Goal: Navigation & Orientation: Find specific page/section

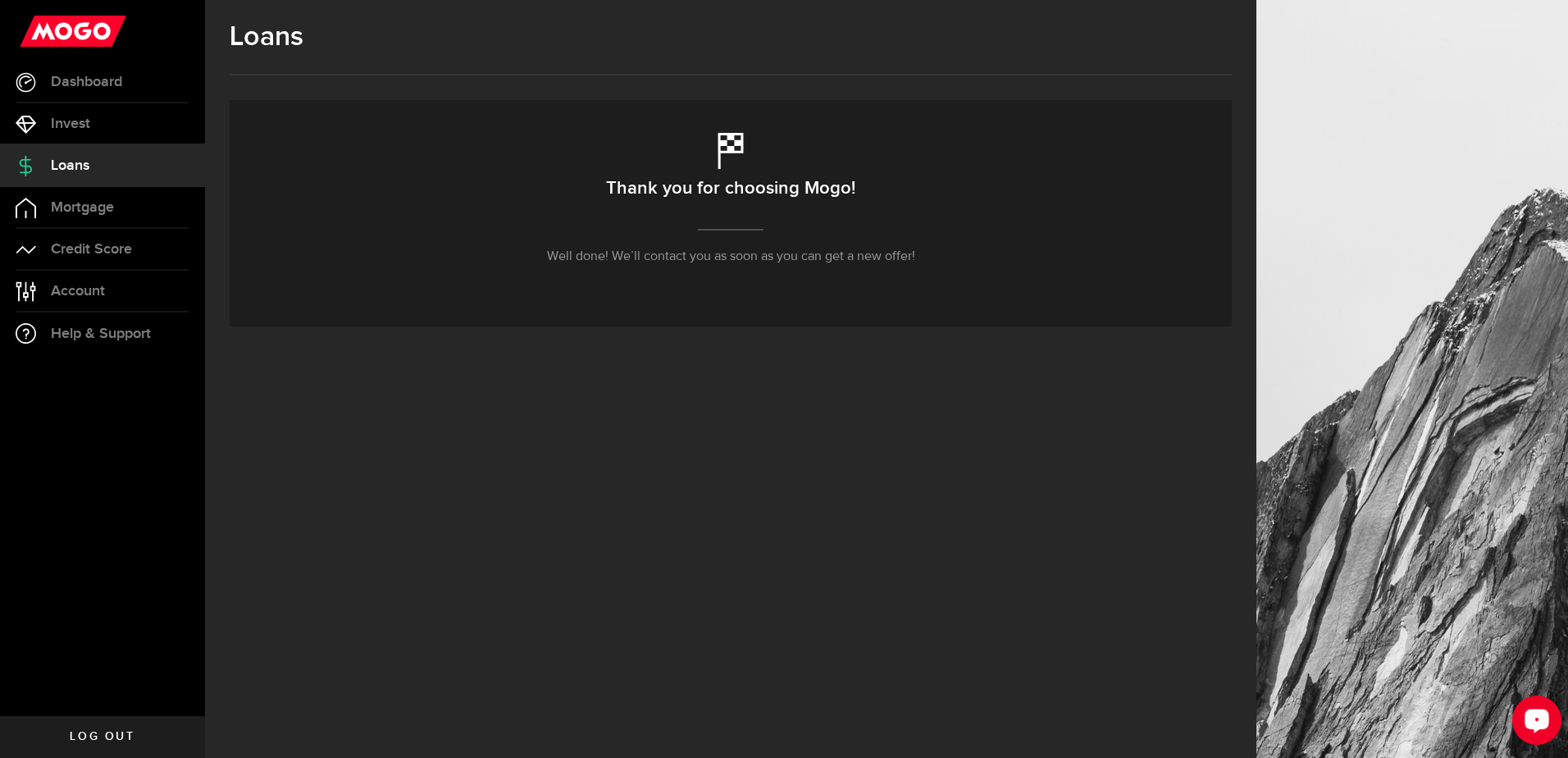
click at [1526, 720] on div "Open LiveChat chat widget" at bounding box center [1537, 719] width 28 height 28
click at [85, 83] on span "Dashboard" at bounding box center [86, 81] width 72 height 14
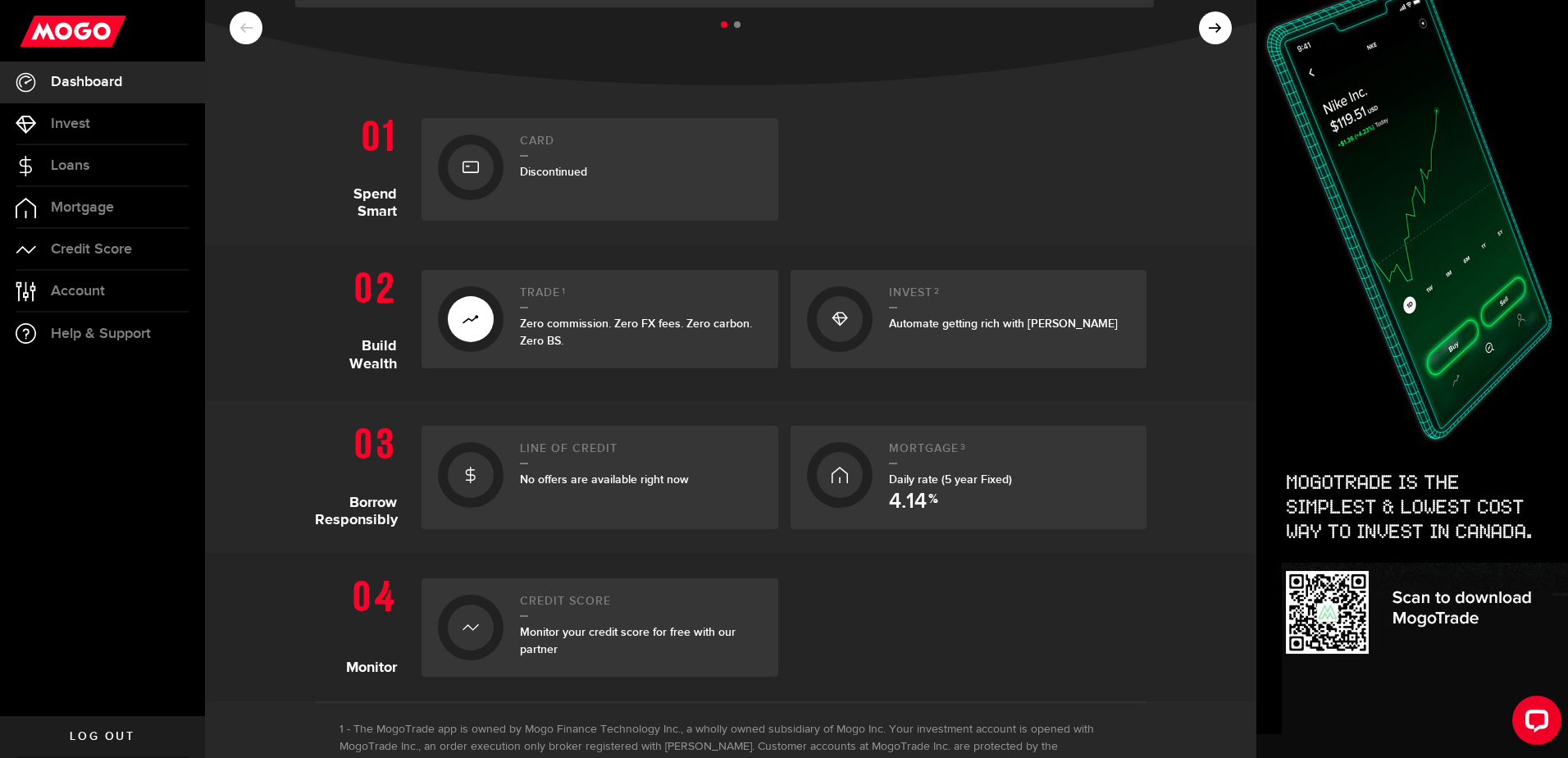
scroll to position [328, 0]
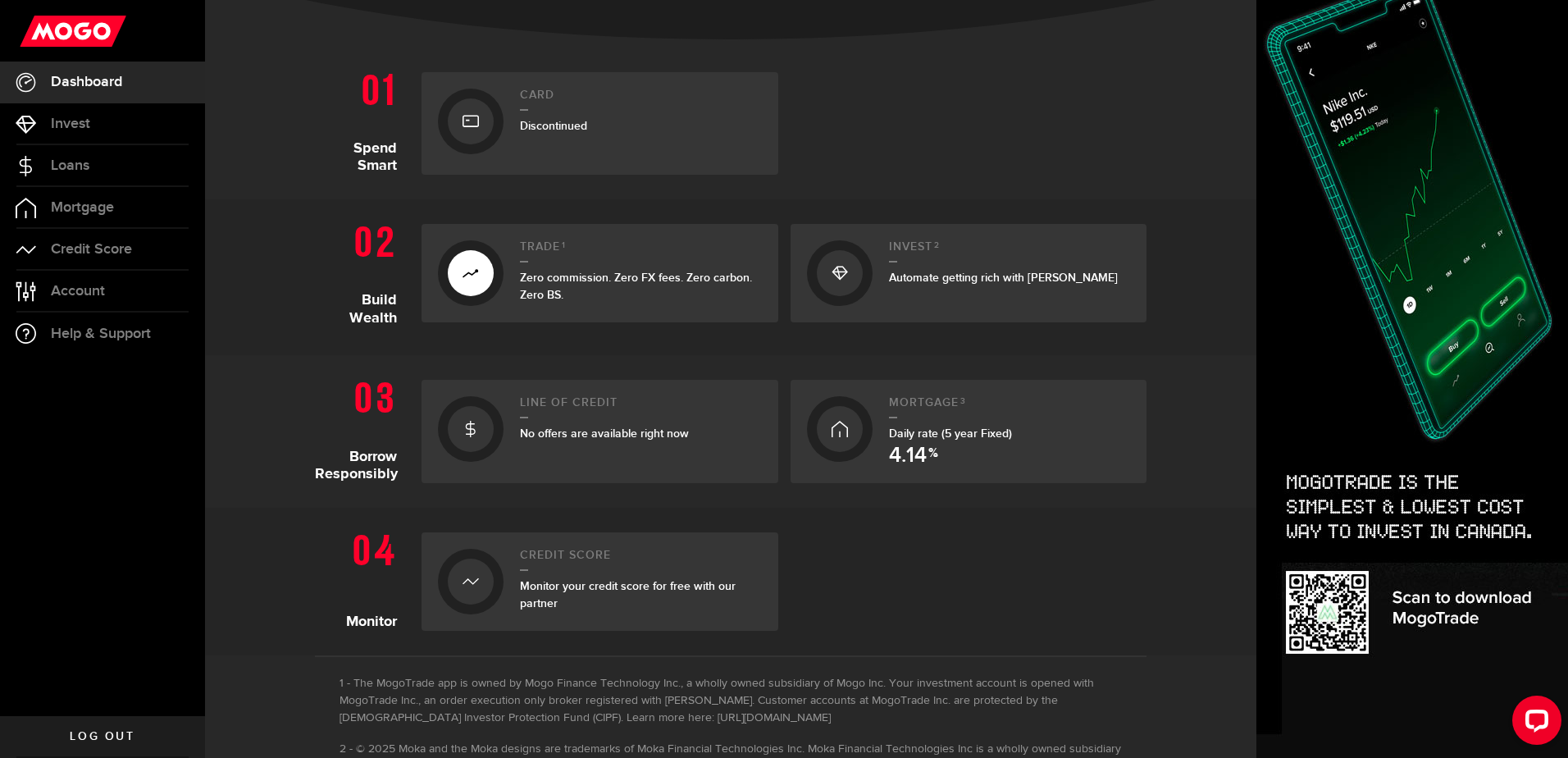
click at [466, 429] on icon at bounding box center [470, 429] width 16 height 26
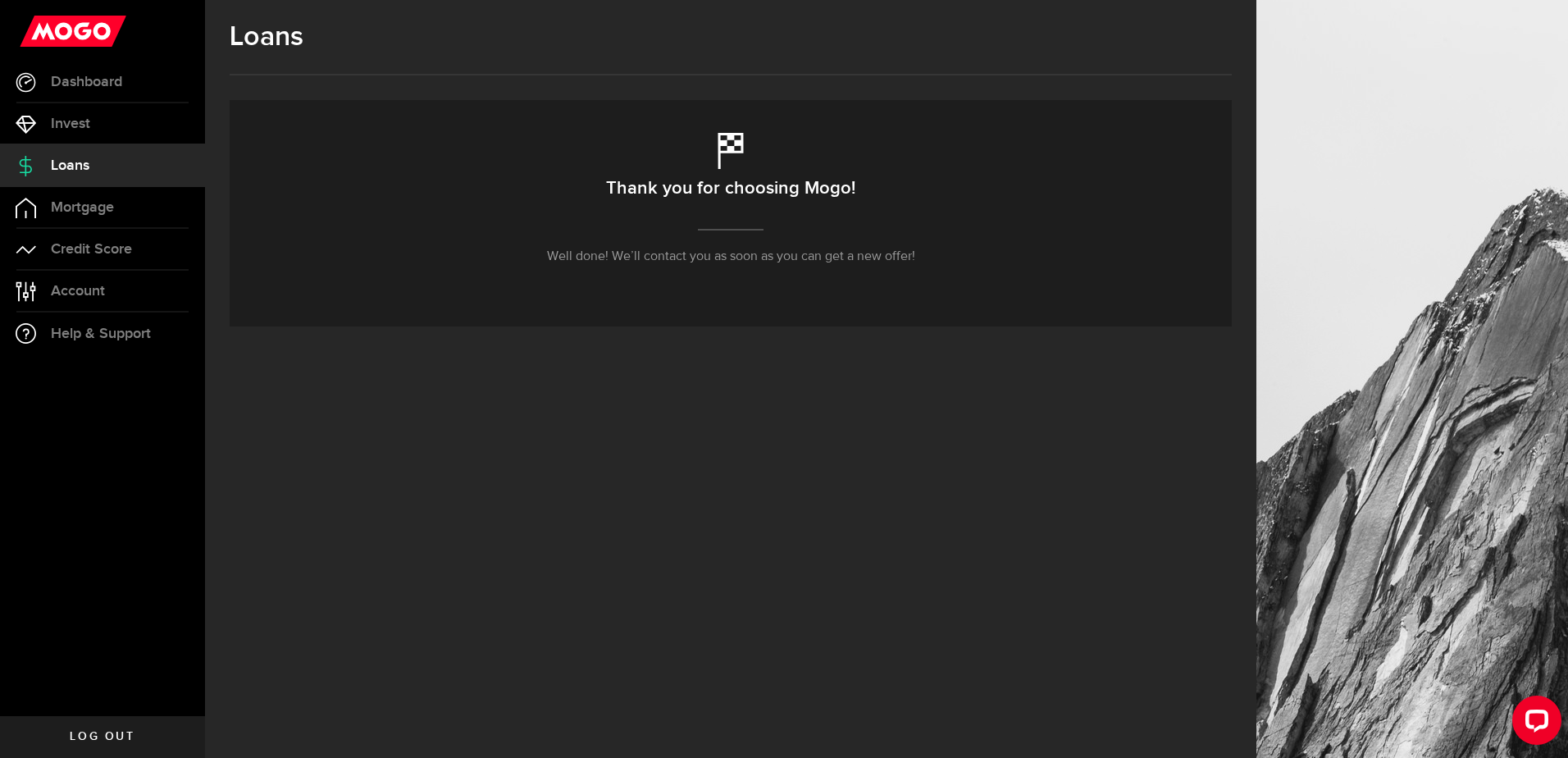
click at [72, 165] on span "Loans" at bounding box center [70, 165] width 39 height 14
click at [108, 77] on span "Dashboard" at bounding box center [86, 81] width 72 height 14
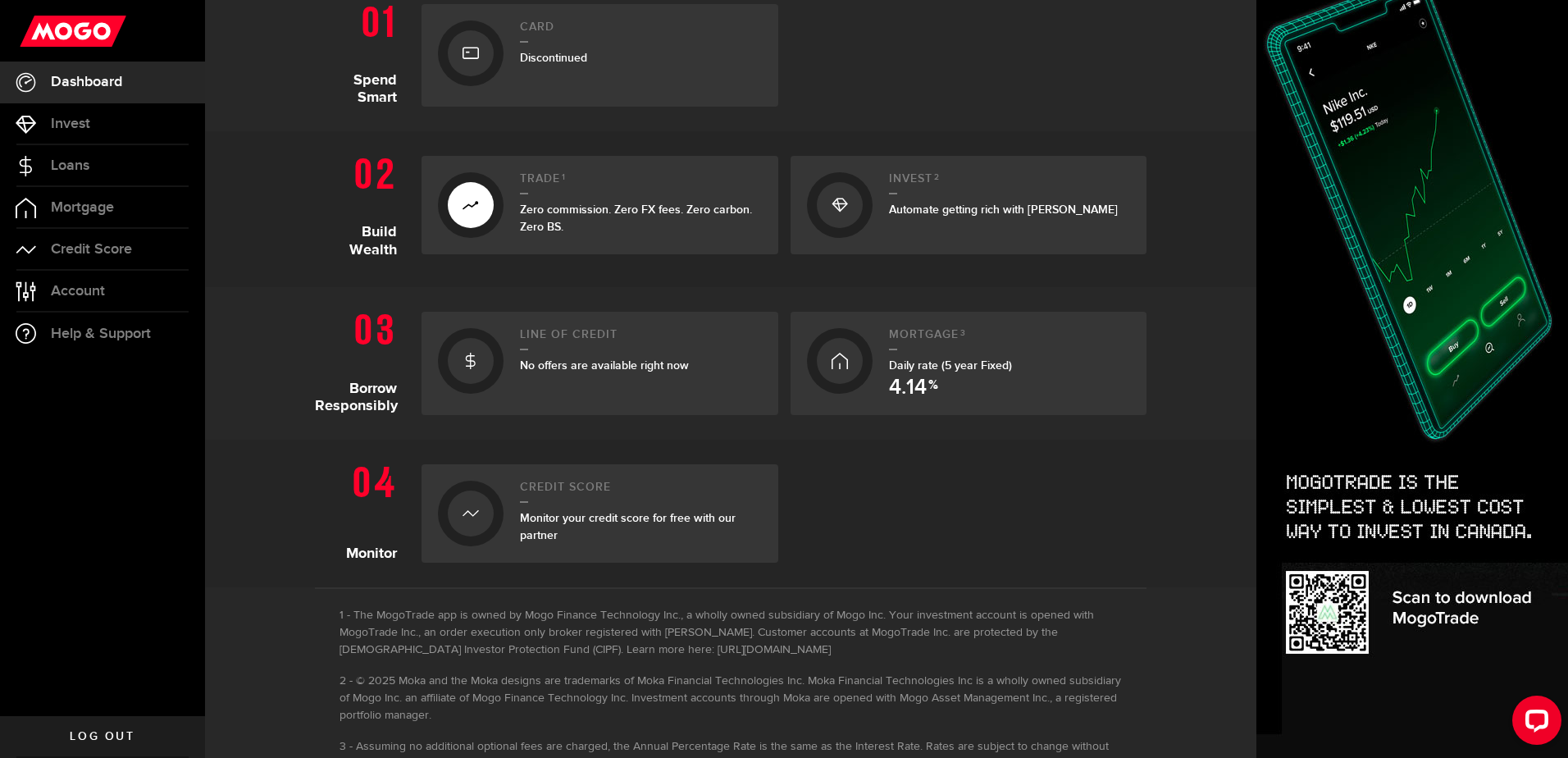
scroll to position [410, 0]
